Goal: Task Accomplishment & Management: Use online tool/utility

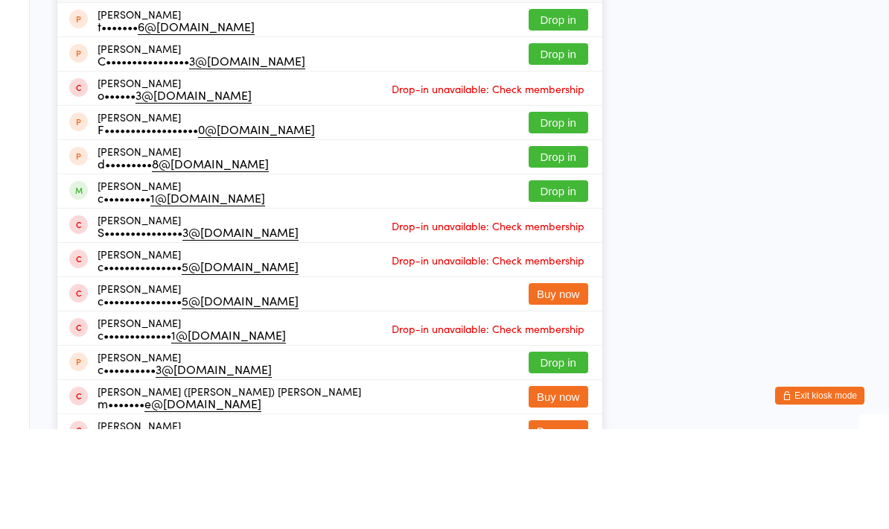
type input "[PERSON_NAME]"
click at [550, 74] on button "Drop in" at bounding box center [559, 85] width 60 height 22
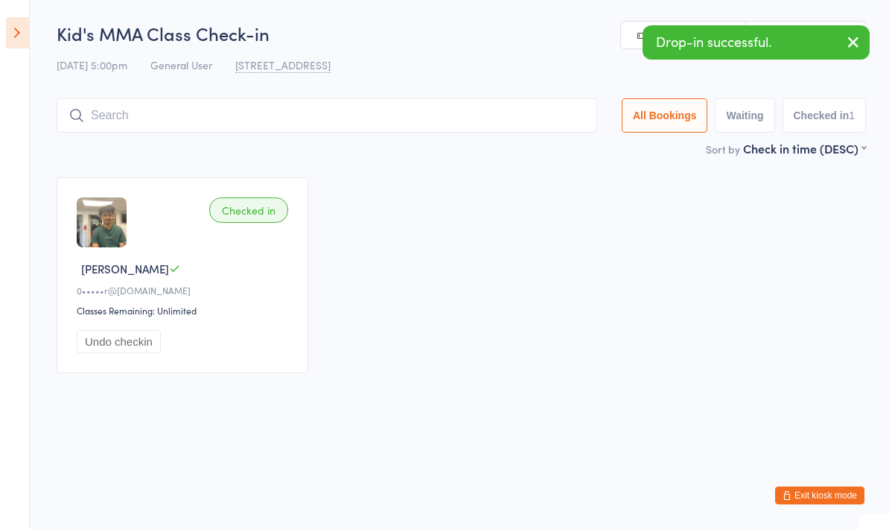
click at [391, 114] on input "search" at bounding box center [327, 115] width 541 height 34
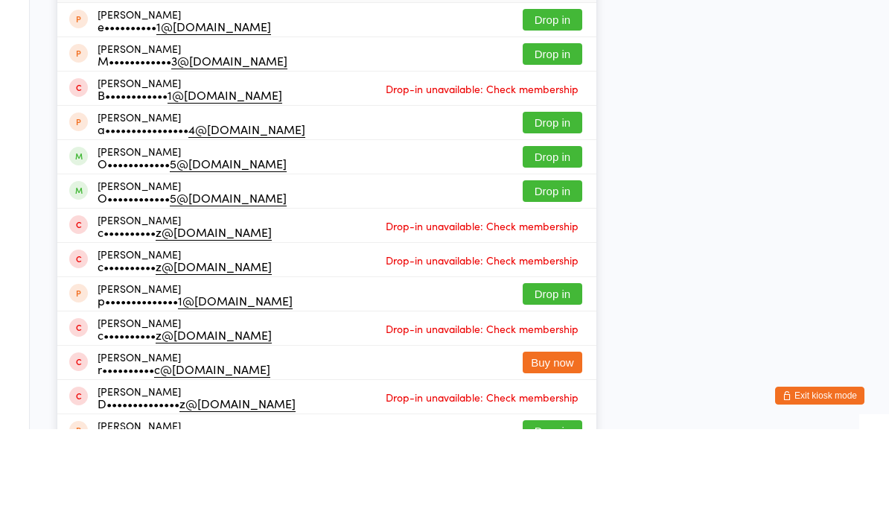
type input "[PERSON_NAME]"
click at [532, 74] on button "Drop in" at bounding box center [553, 85] width 60 height 22
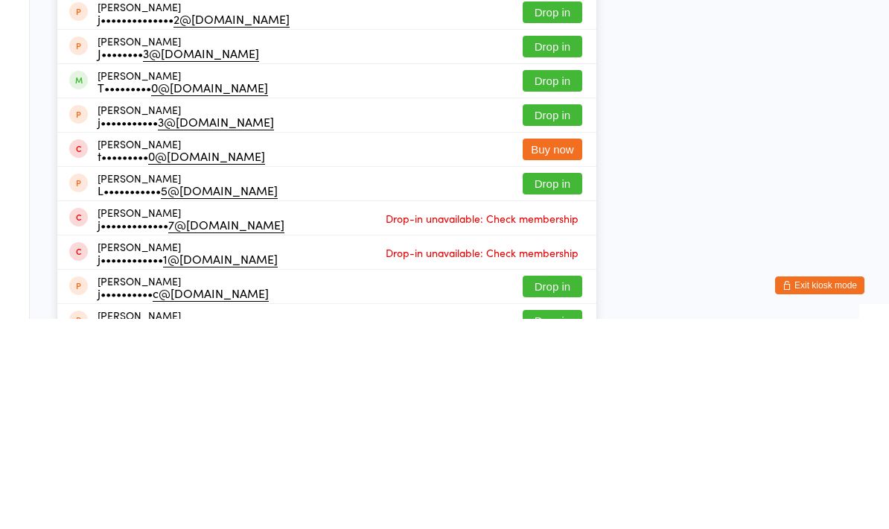
type input "Juli"
click at [533, 280] on button "Drop in" at bounding box center [553, 291] width 60 height 22
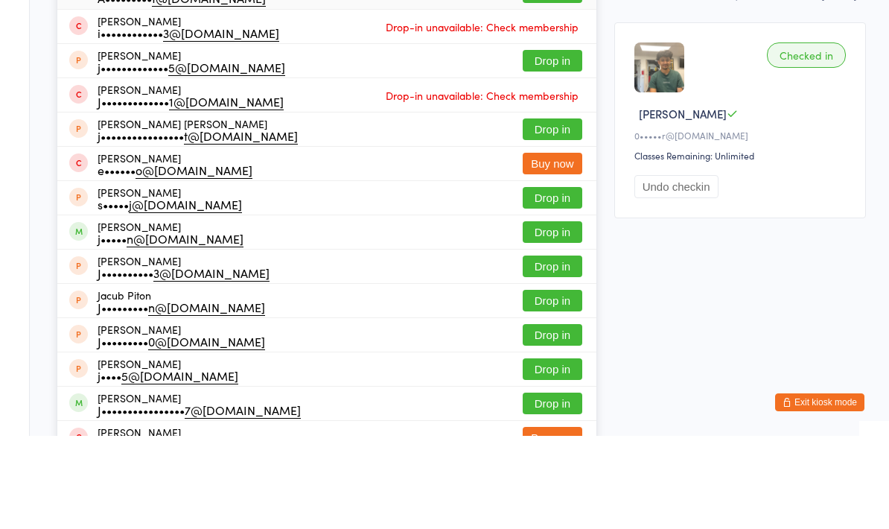
type input "[PERSON_NAME]"
click at [527, 74] on button "Drop in" at bounding box center [553, 85] width 60 height 22
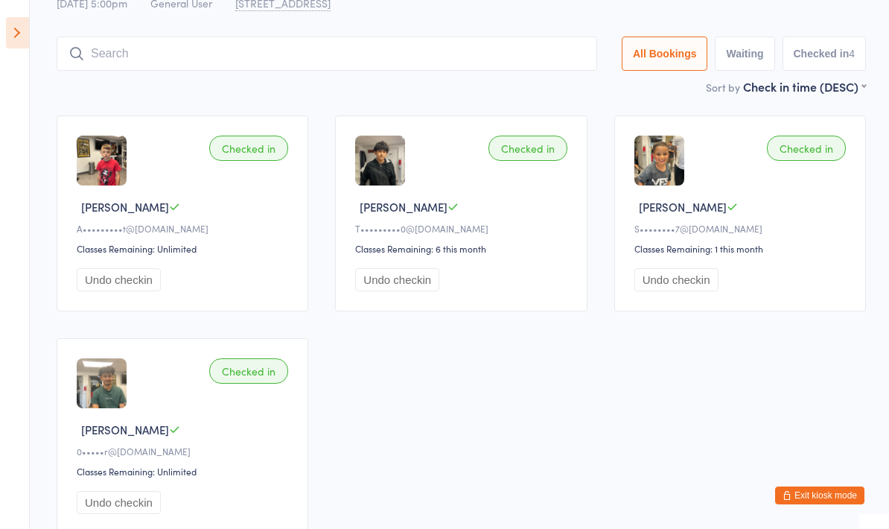
click at [112, 71] on input "search" at bounding box center [327, 53] width 541 height 34
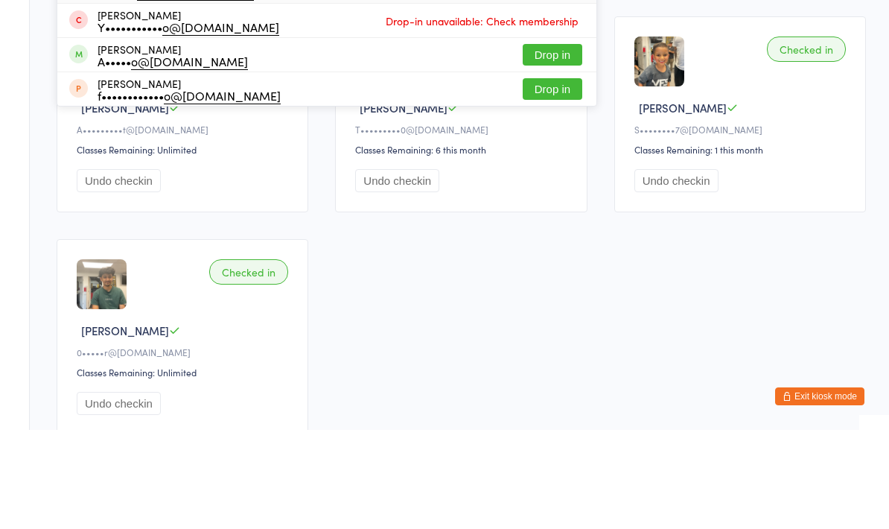
type input "Adonay"
click at [563, 74] on button "Drop in" at bounding box center [553, 85] width 60 height 22
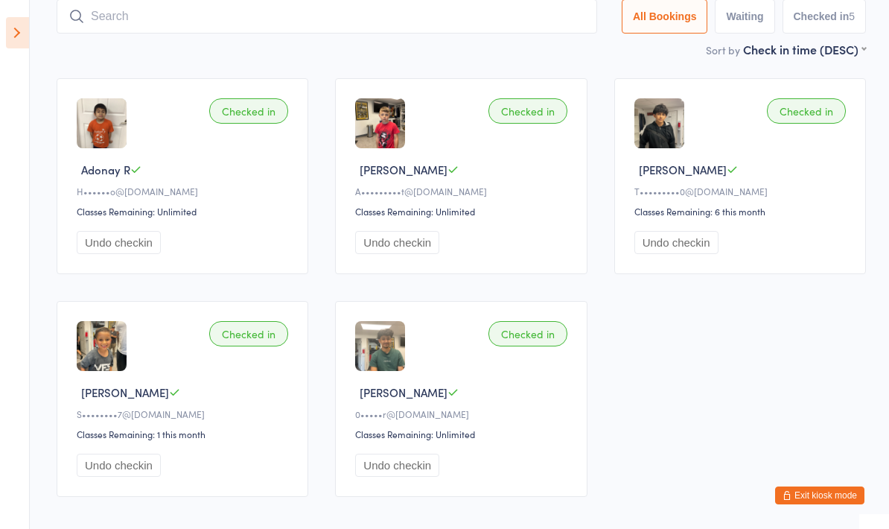
click at [113, 27] on input "search" at bounding box center [327, 16] width 541 height 34
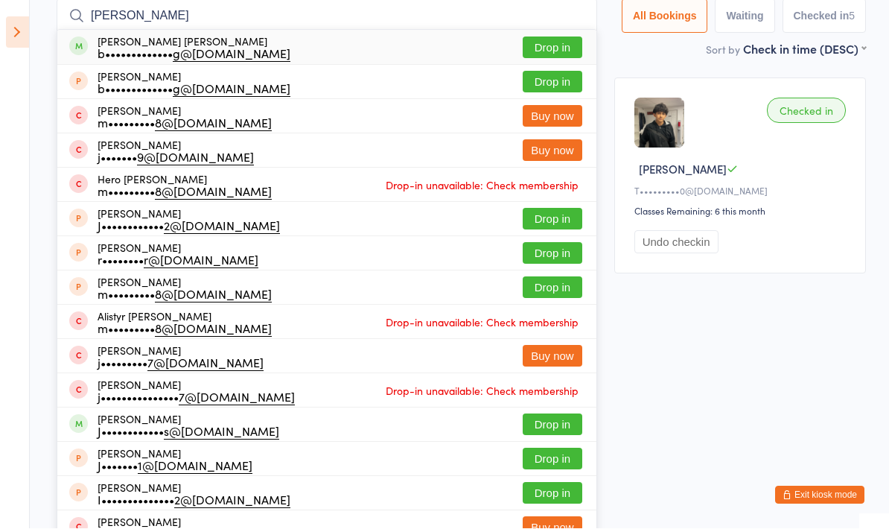
type input "[PERSON_NAME]"
click at [545, 51] on button "Drop in" at bounding box center [553, 48] width 60 height 22
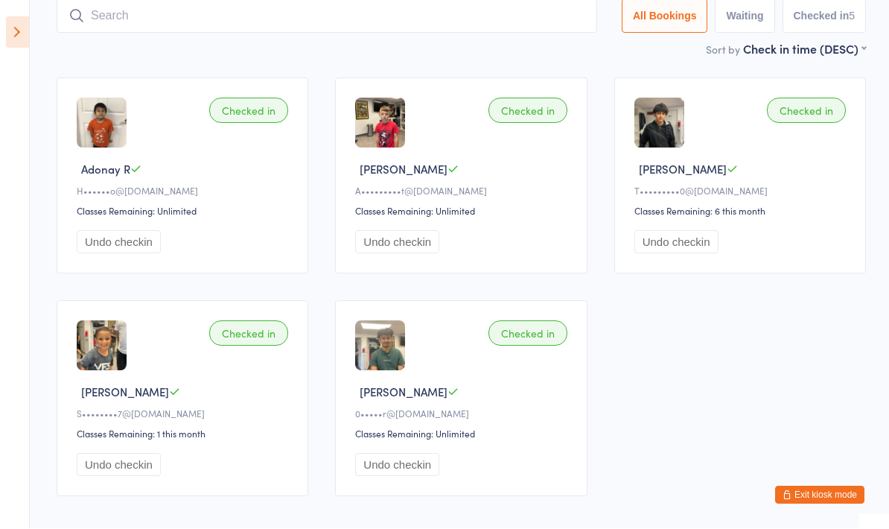
scroll to position [100, 0]
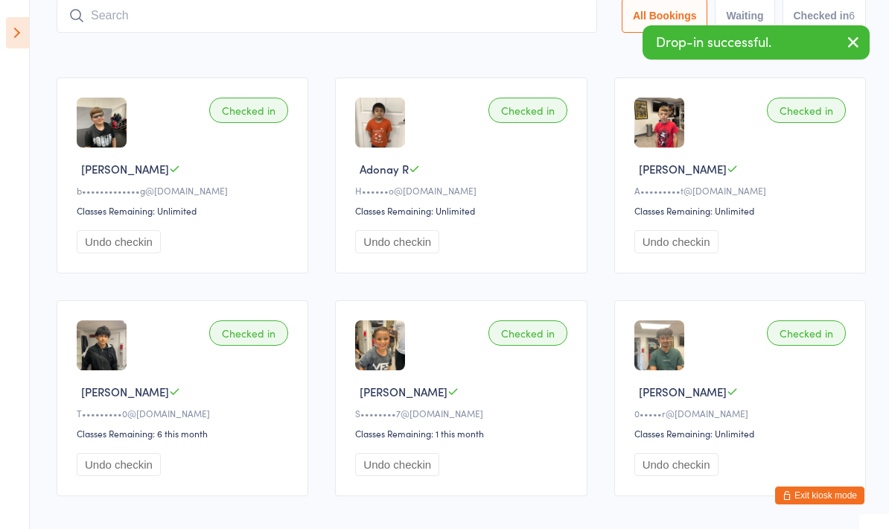
click at [229, 26] on input "search" at bounding box center [327, 16] width 541 height 34
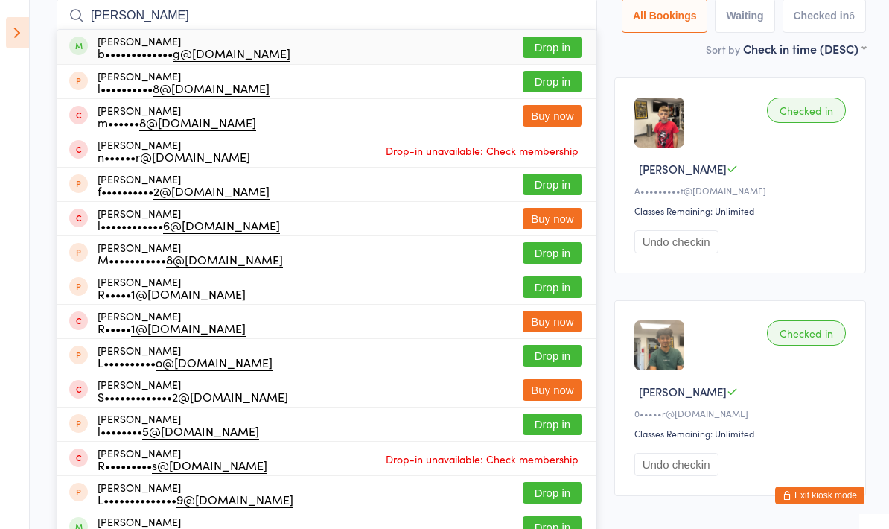
type input "[PERSON_NAME]"
click at [541, 48] on button "Drop in" at bounding box center [553, 47] width 60 height 22
